Goal: Navigation & Orientation: Understand site structure

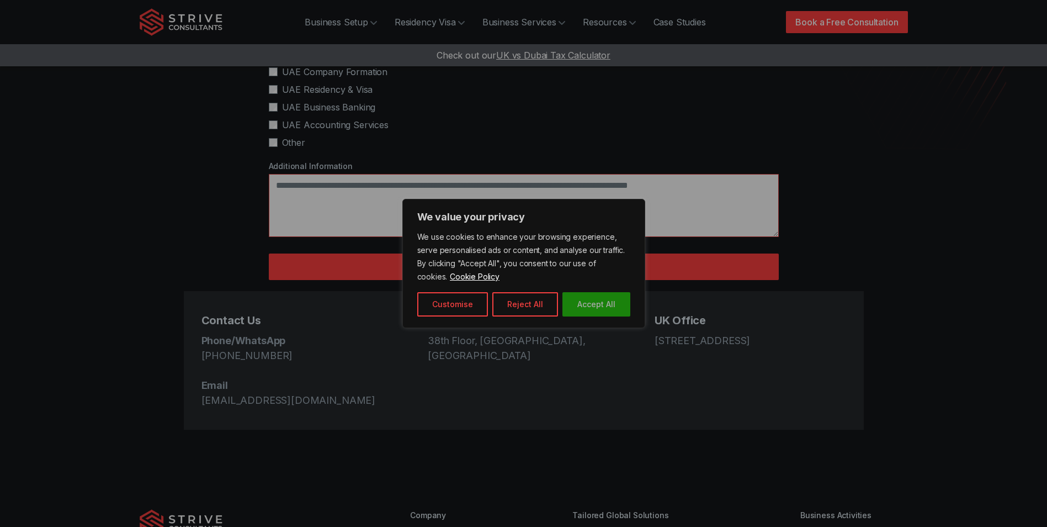
click at [588, 305] on button "Accept All" at bounding box center [597, 304] width 68 height 24
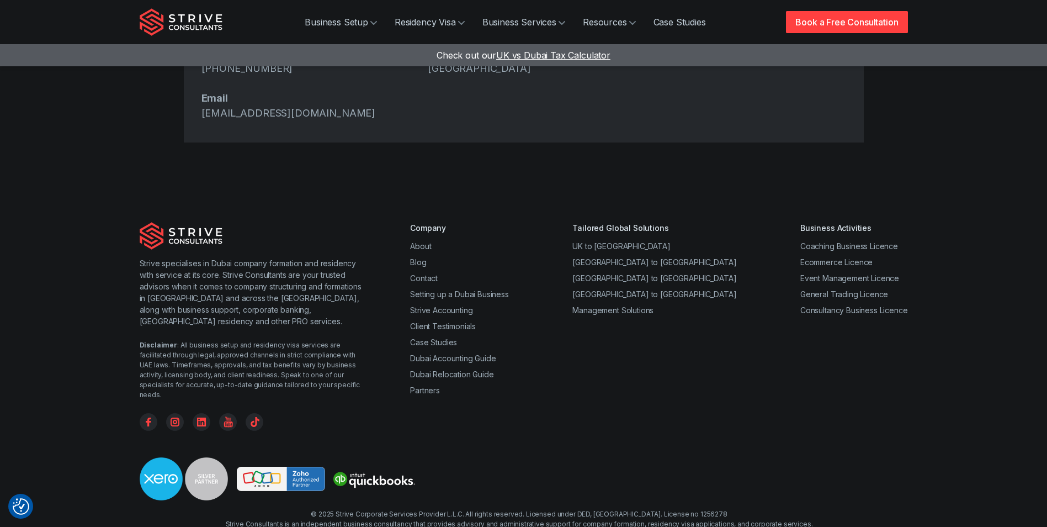
scroll to position [573, 0]
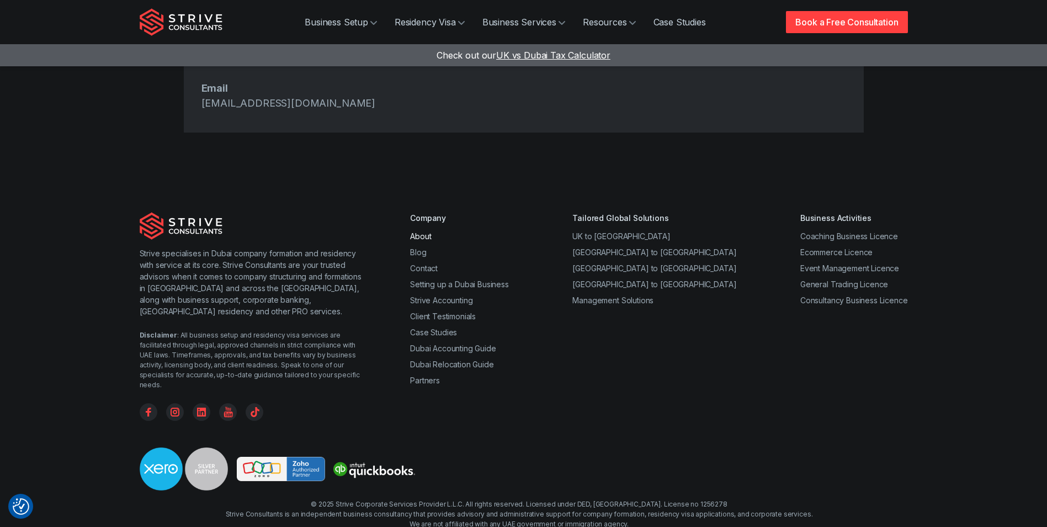
click at [427, 231] on link "About" at bounding box center [420, 235] width 21 height 9
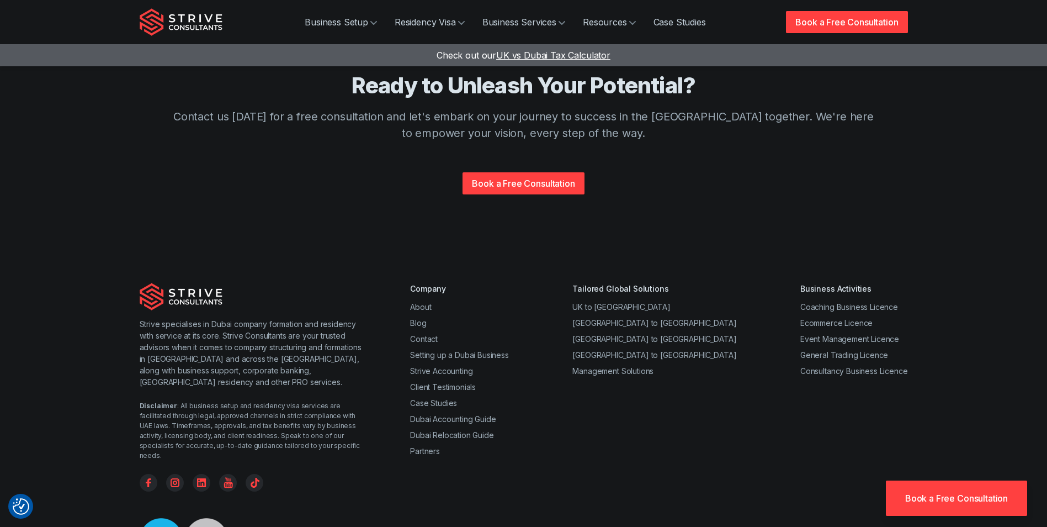
scroll to position [2167, 0]
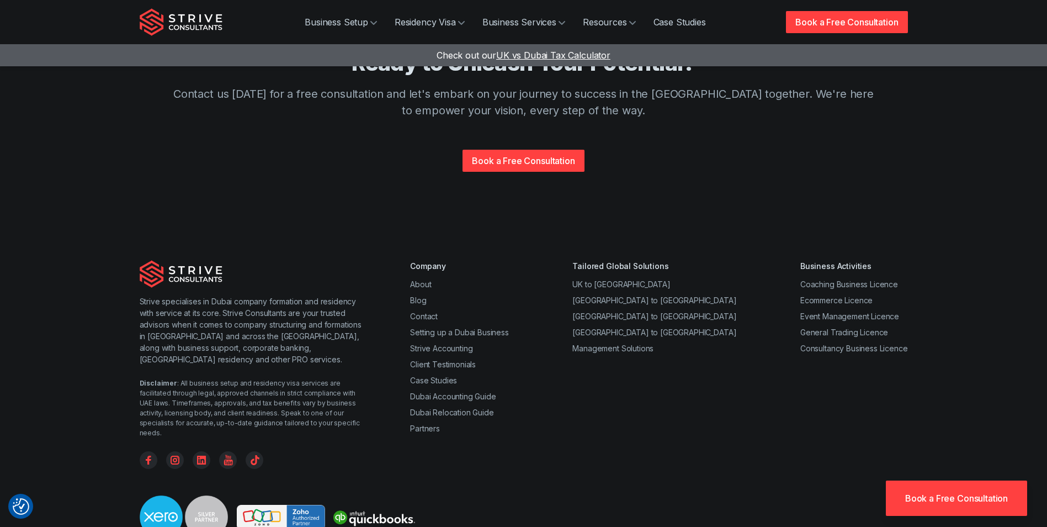
click at [139, 350] on div "Strive specialises in Dubai company formation and residency with service at its…" at bounding box center [523, 428] width 795 height 337
click at [144, 451] on icon "Facebook" at bounding box center [149, 460] width 18 height 18
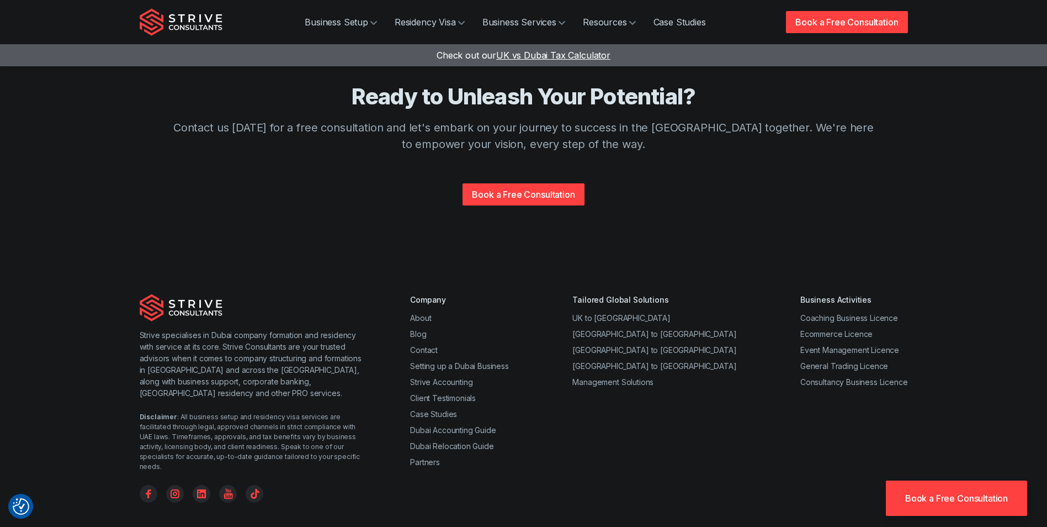
scroll to position [2153, 0]
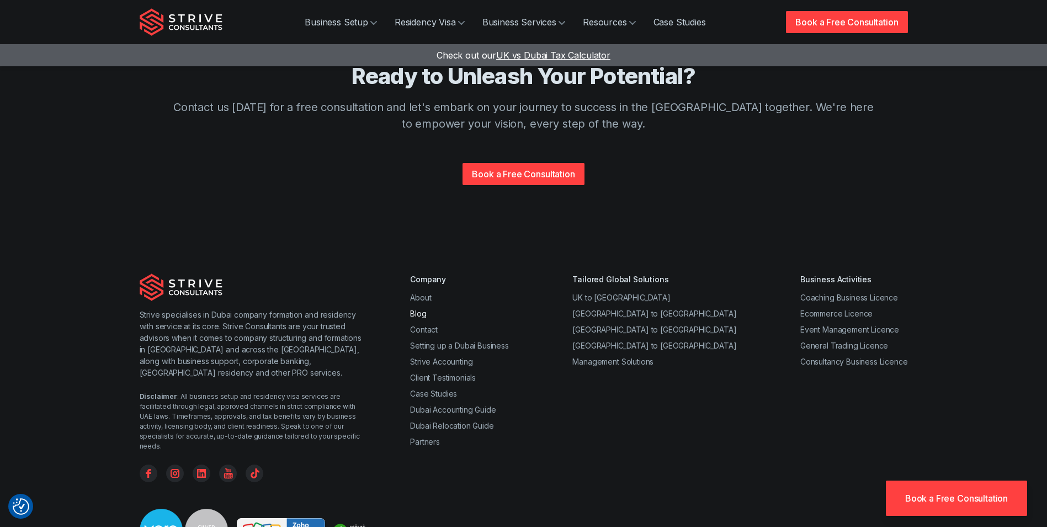
click at [422, 309] on link "Blog" at bounding box center [418, 313] width 16 height 9
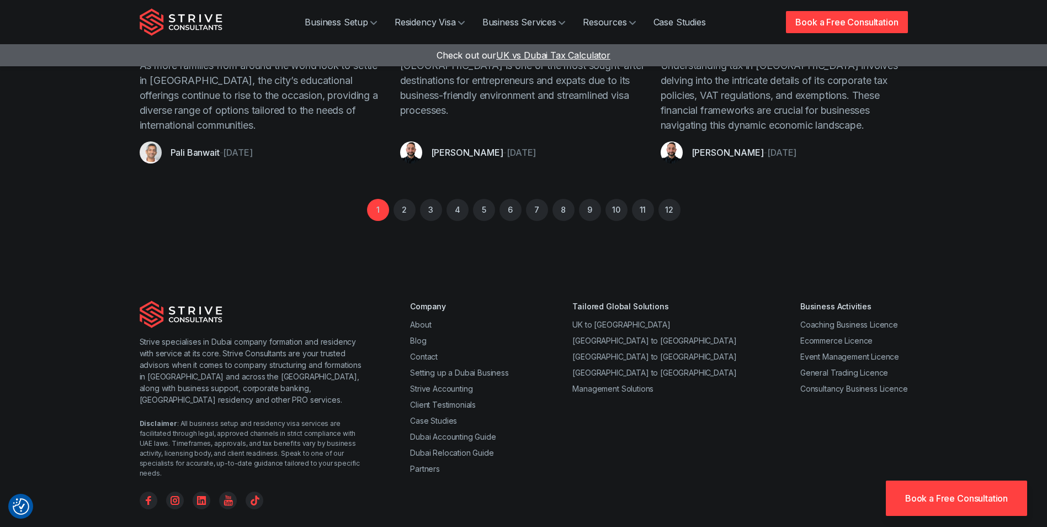
scroll to position [1094, 0]
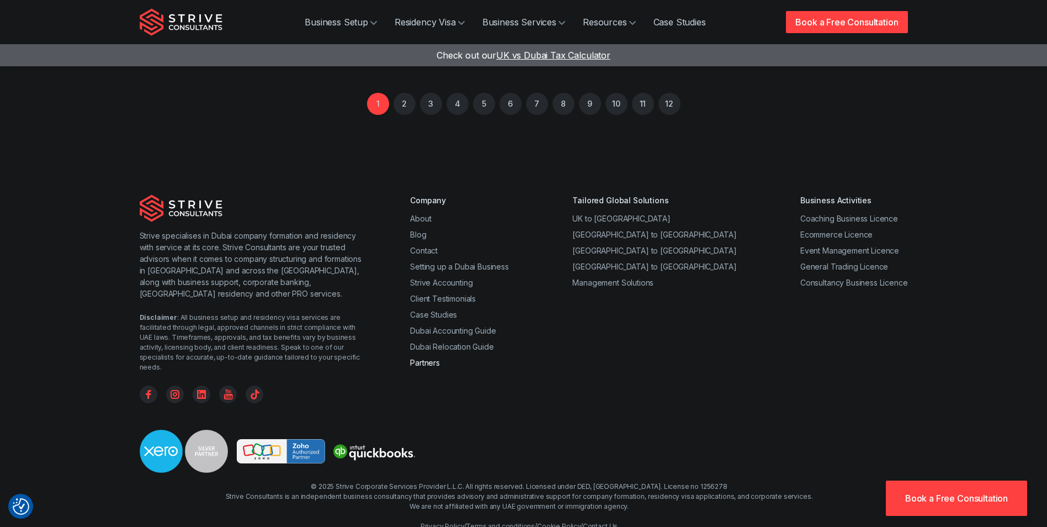
click at [434, 358] on link "Partners" at bounding box center [425, 362] width 30 height 9
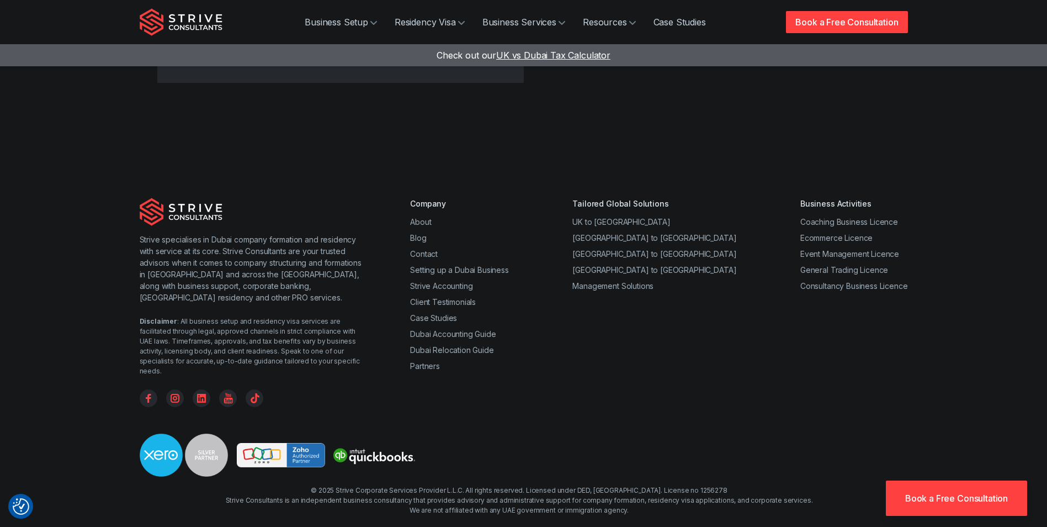
scroll to position [1489, 0]
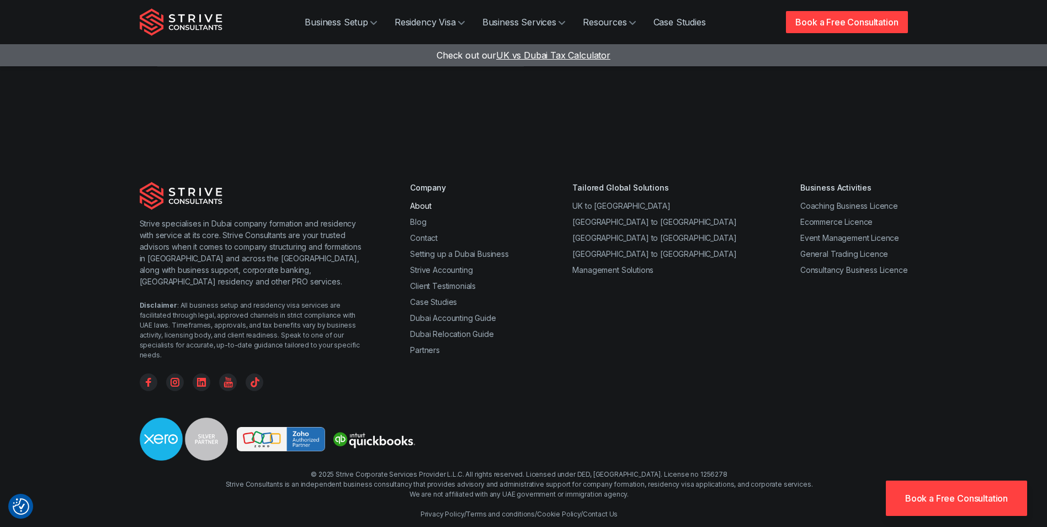
click at [426, 201] on link "About" at bounding box center [420, 205] width 21 height 9
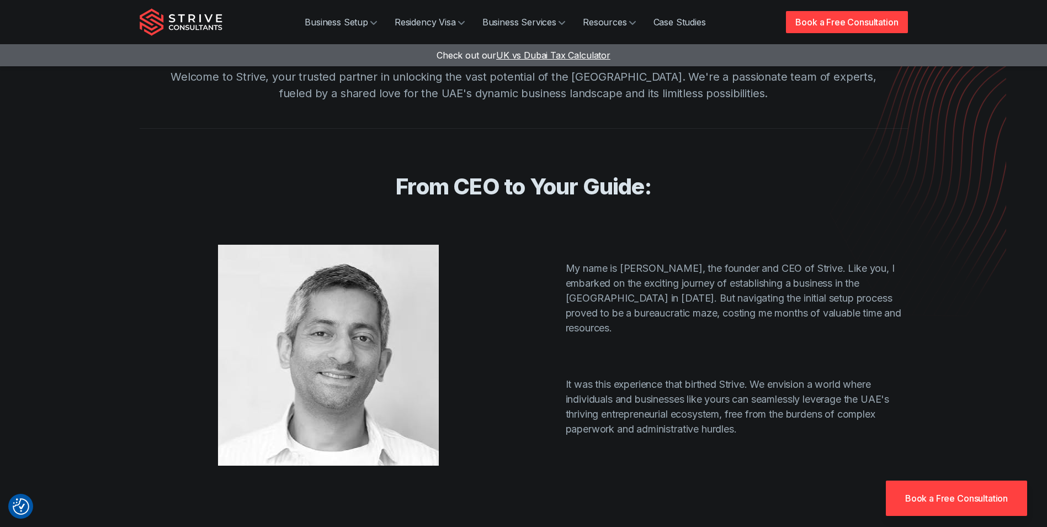
scroll to position [110, 0]
